Goal: Task Accomplishment & Management: Manage account settings

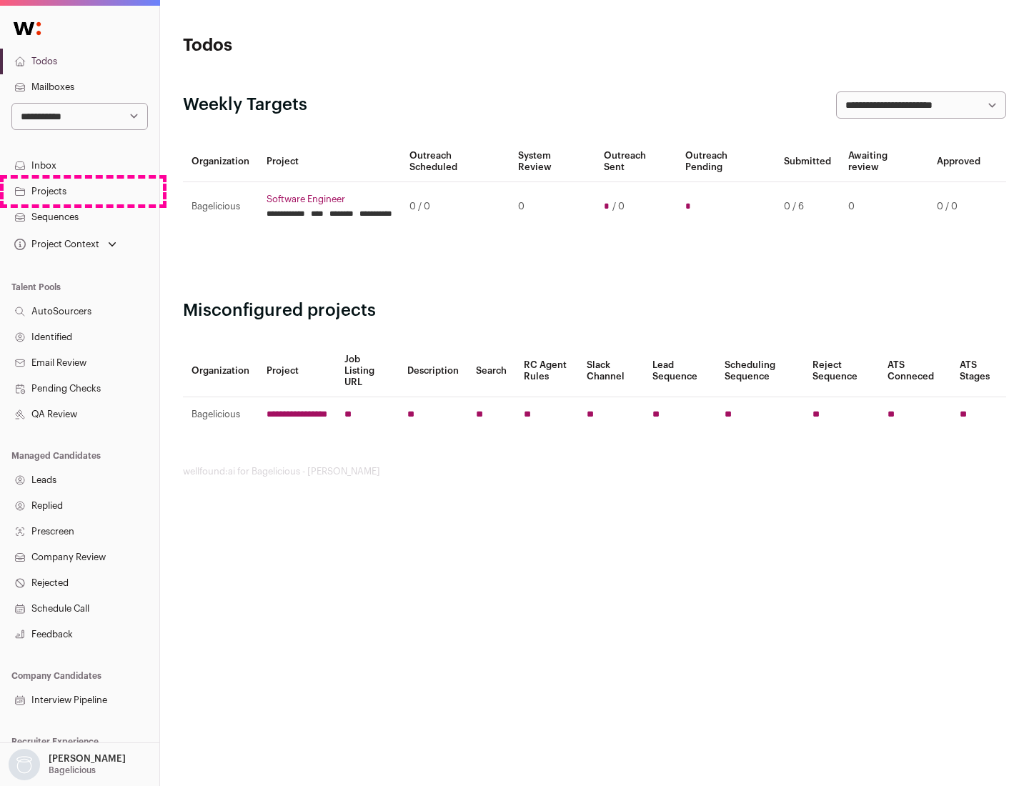
click at [79, 191] on link "Projects" at bounding box center [79, 192] width 159 height 26
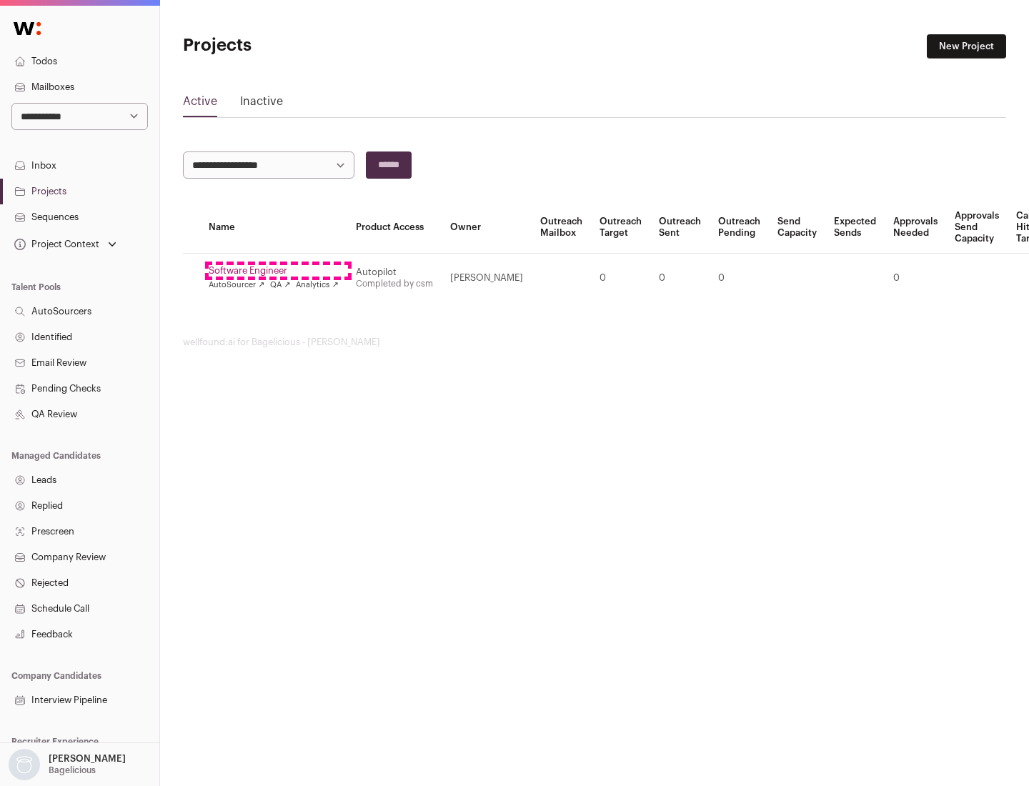
click at [278, 271] on link "Software Engineer" at bounding box center [274, 270] width 130 height 11
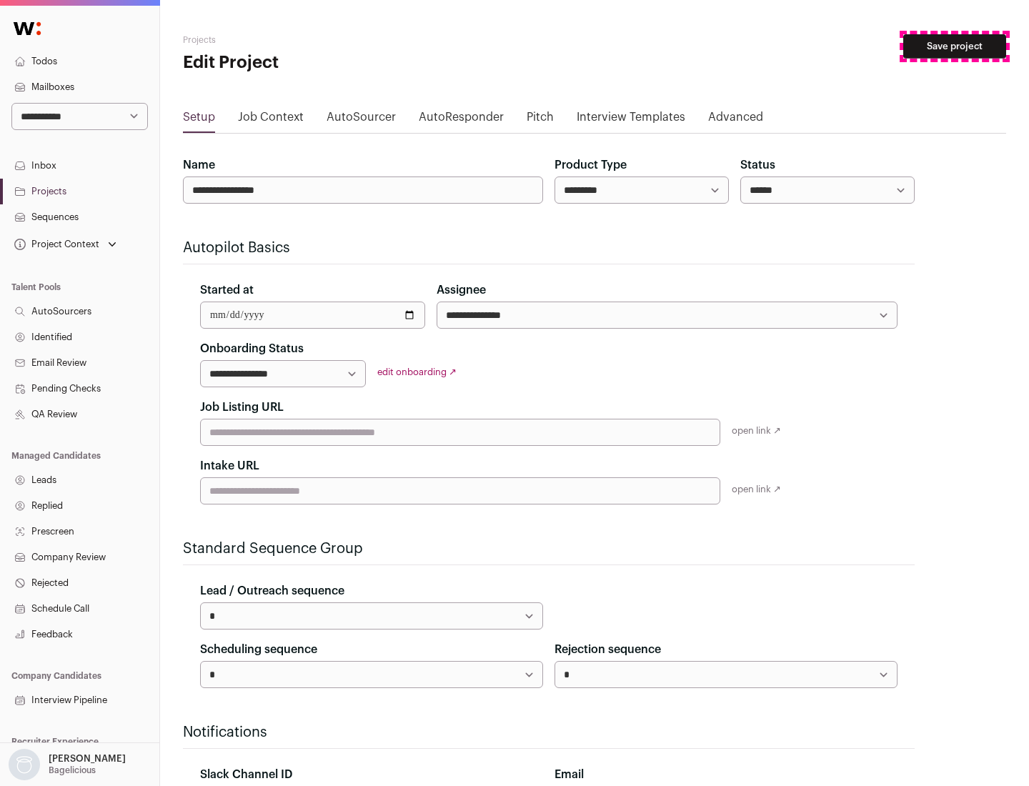
click at [954, 46] on button "Save project" at bounding box center [954, 46] width 103 height 24
